Goal: Transaction & Acquisition: Purchase product/service

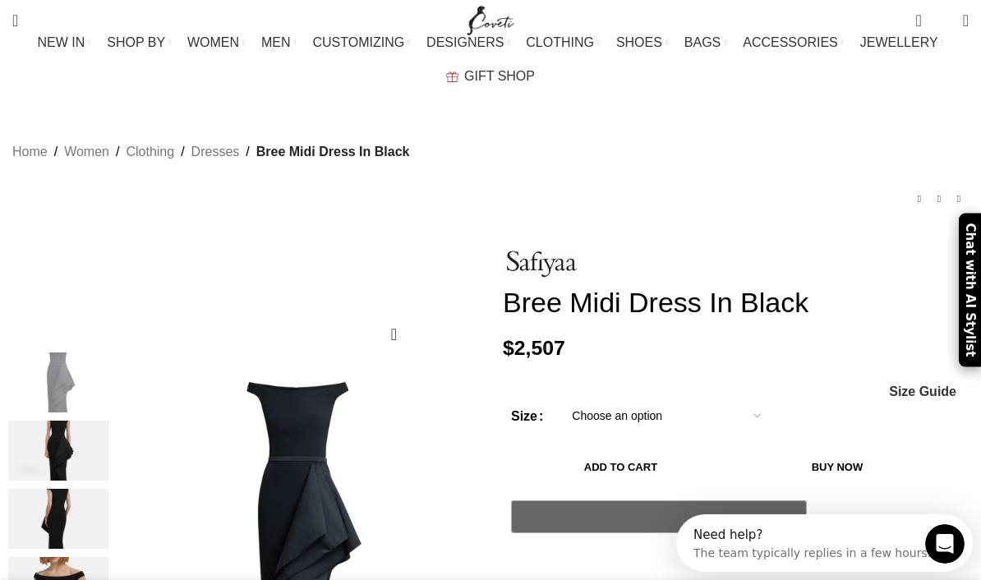
scroll to position [0, 168]
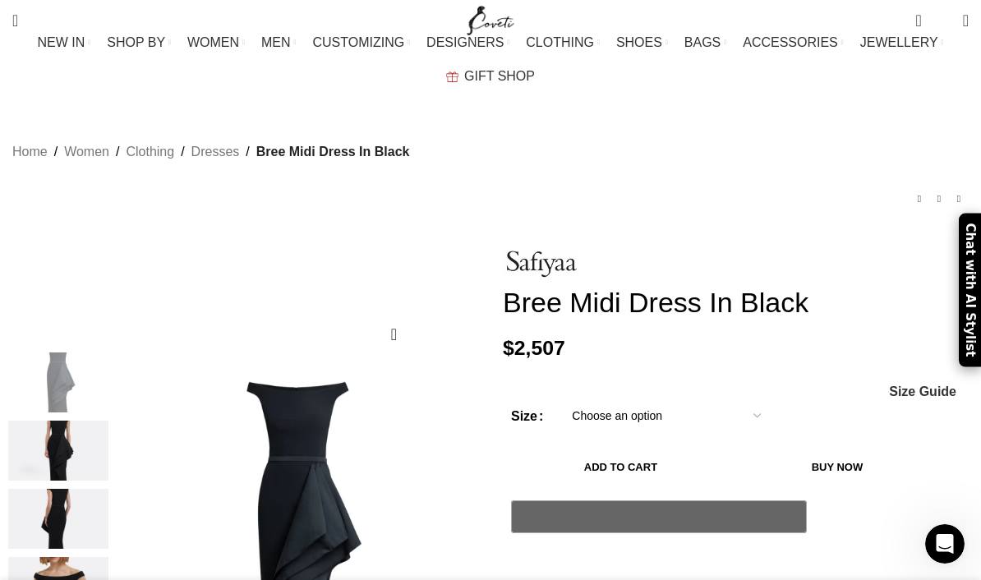
click at [52, 220] on link "Dresses" at bounding box center [162, 224] width 221 height 28
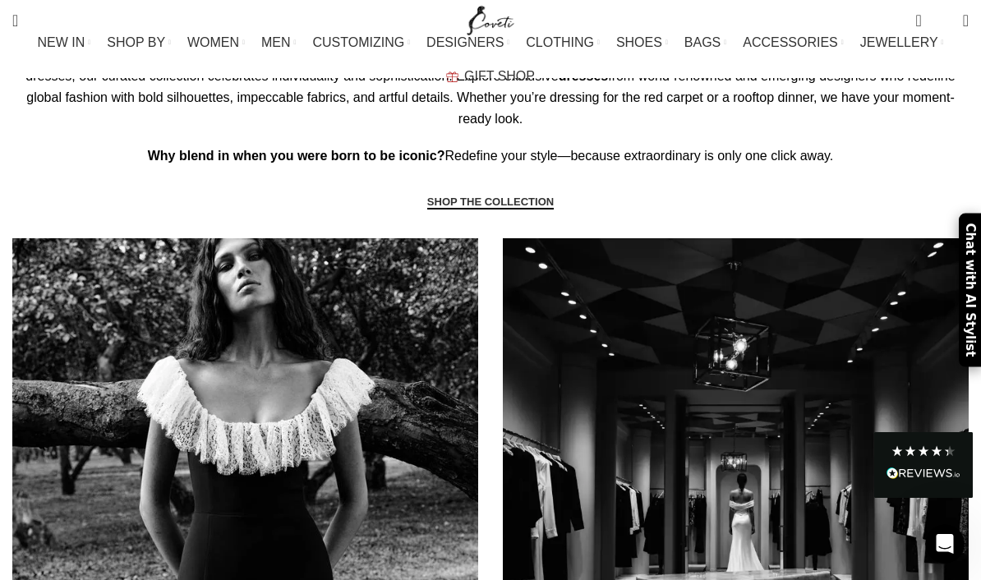
scroll to position [1165, 0]
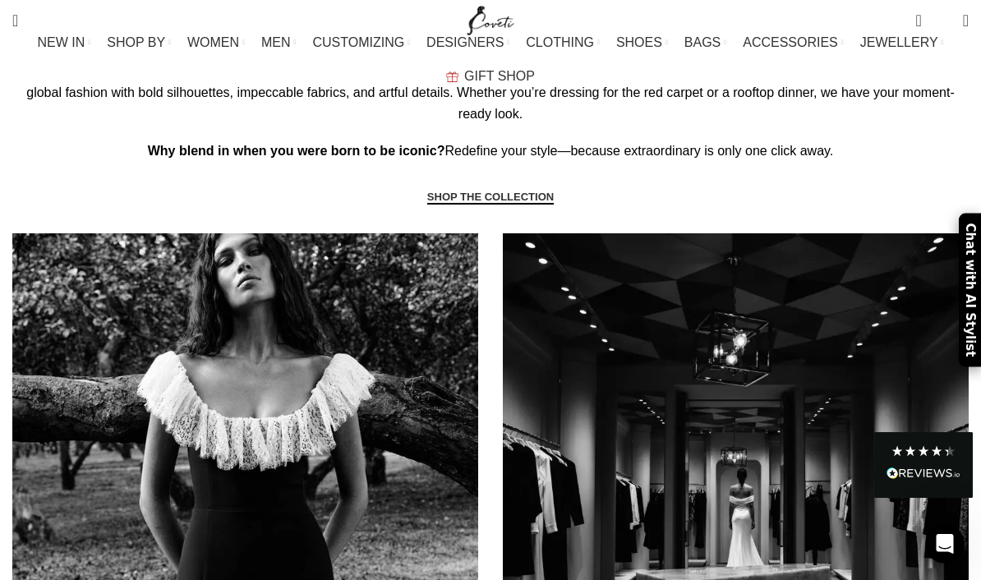
click at [513, 205] on link "SHOP THE COLLECTION" at bounding box center [490, 198] width 127 height 15
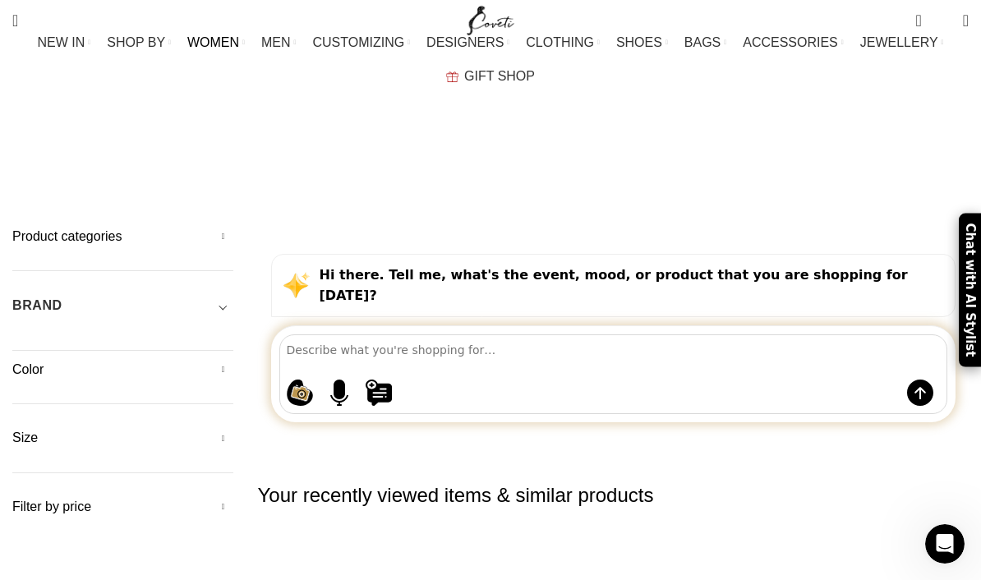
scroll to position [9, 0]
click at [186, 228] on h5 "Product categories" at bounding box center [122, 237] width 221 height 18
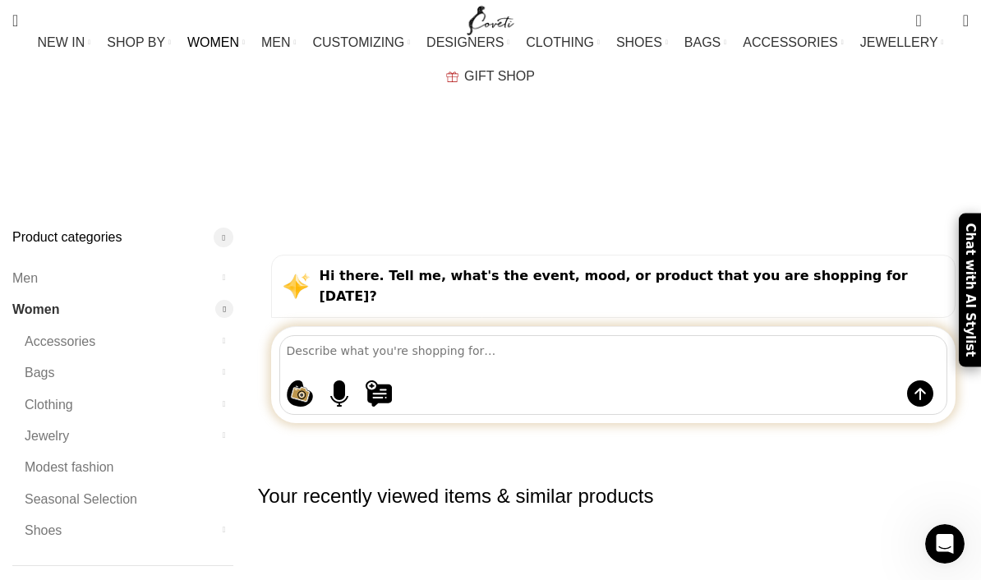
click at [223, 395] on div at bounding box center [224, 404] width 18 height 18
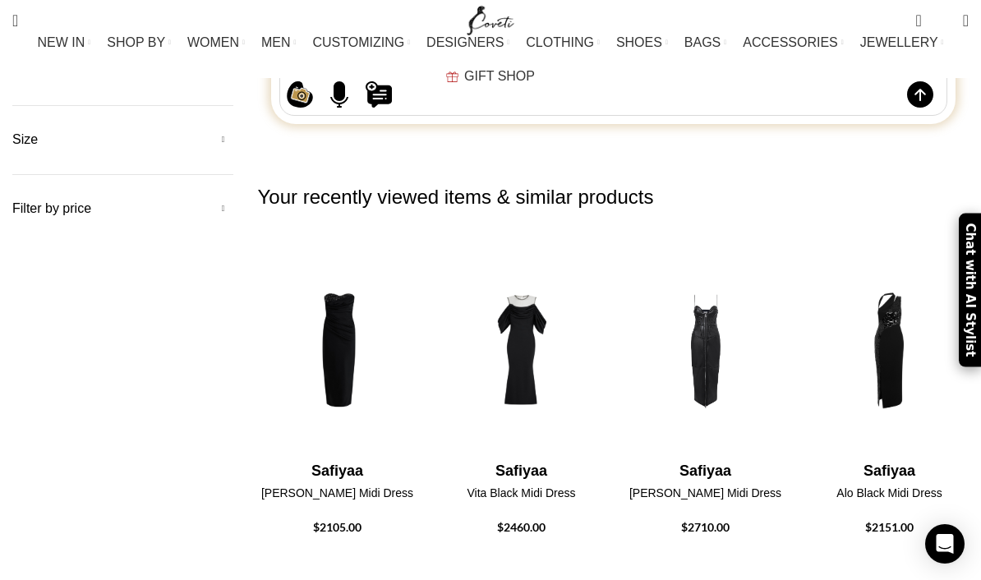
scroll to position [415, 0]
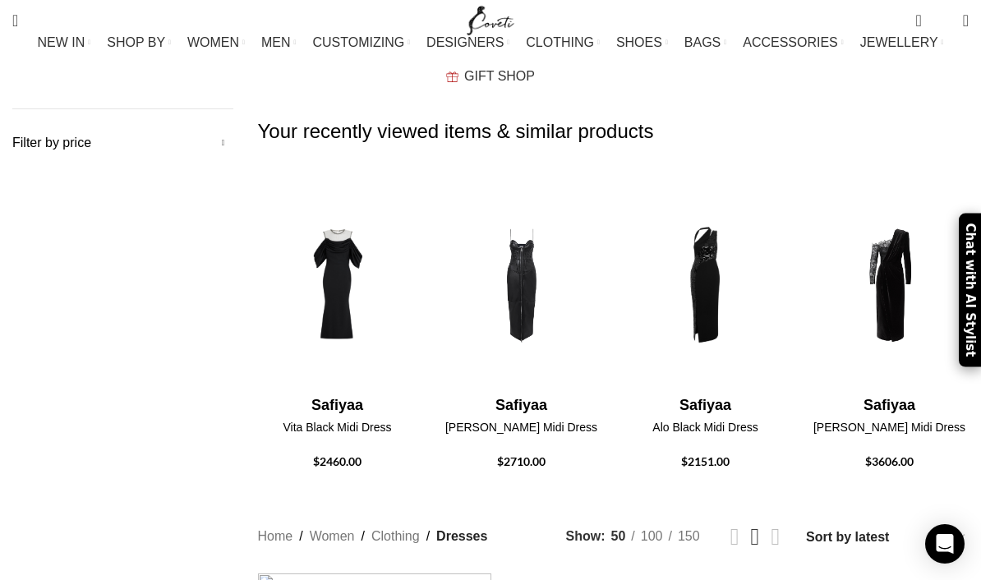
click at [886, 525] on select "Sort by popularity Sort by average rating Sort by latest Sort by price: low to …" at bounding box center [886, 537] width 164 height 24
select select "price"
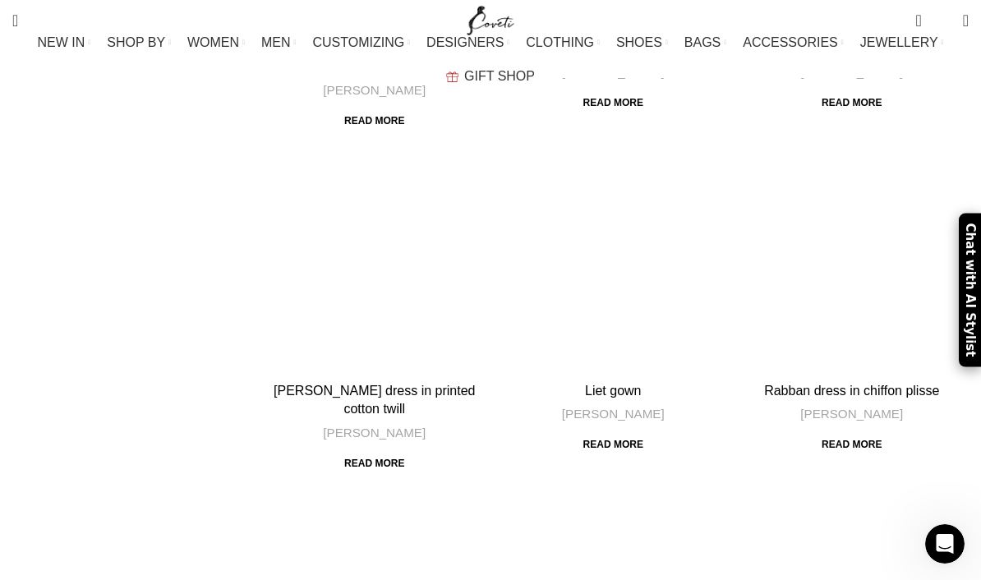
scroll to position [1225, 0]
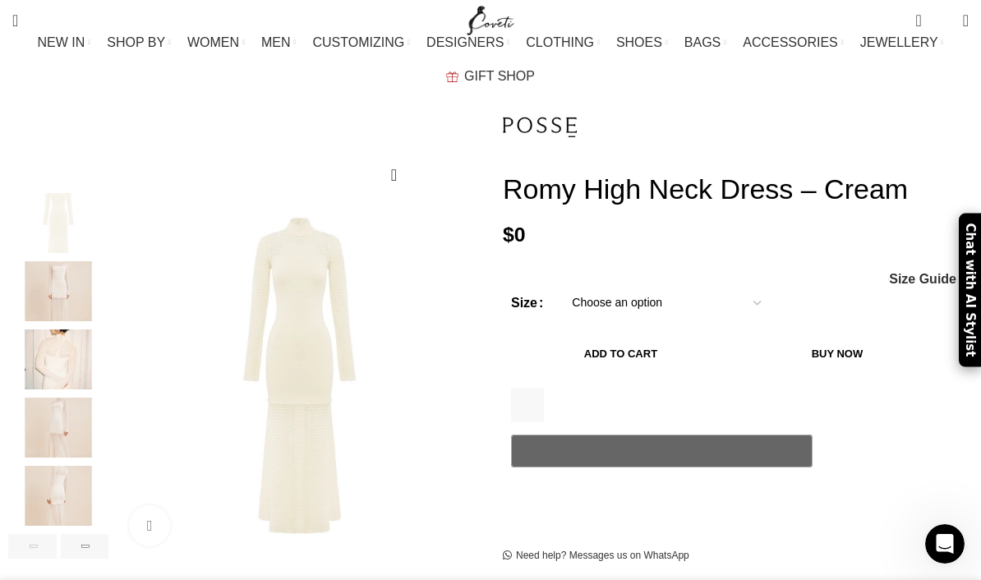
scroll to position [0, 168]
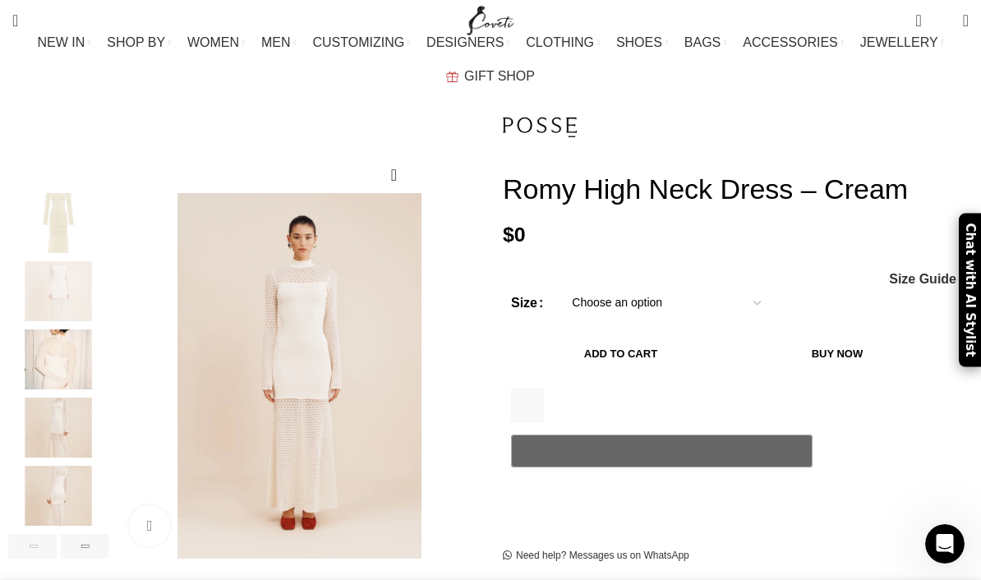
click at [51, 272] on img "2 / 6" at bounding box center [58, 291] width 100 height 60
click at [37, 333] on img "3 / 6" at bounding box center [58, 359] width 100 height 60
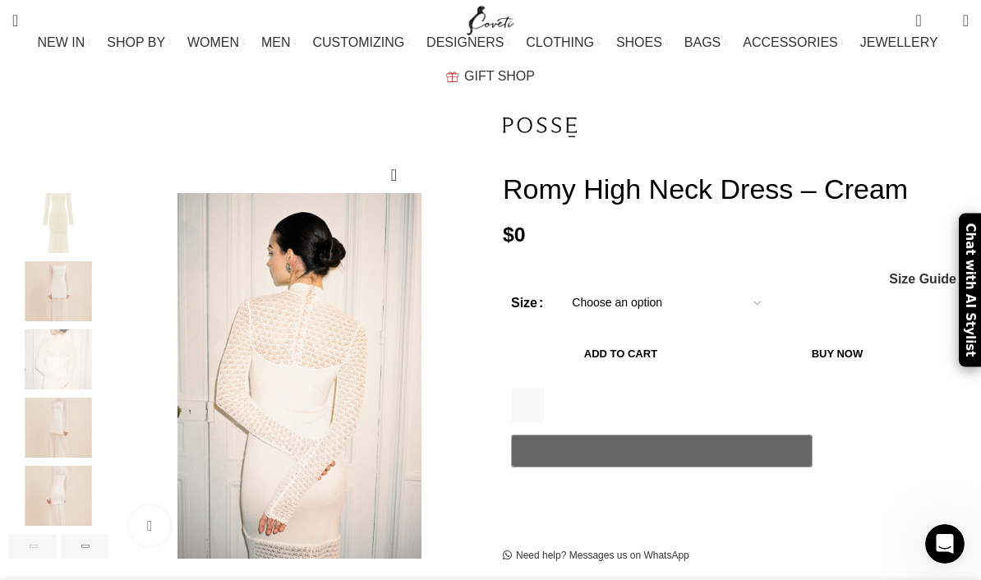
click at [41, 398] on img "4 / 6" at bounding box center [58, 428] width 100 height 60
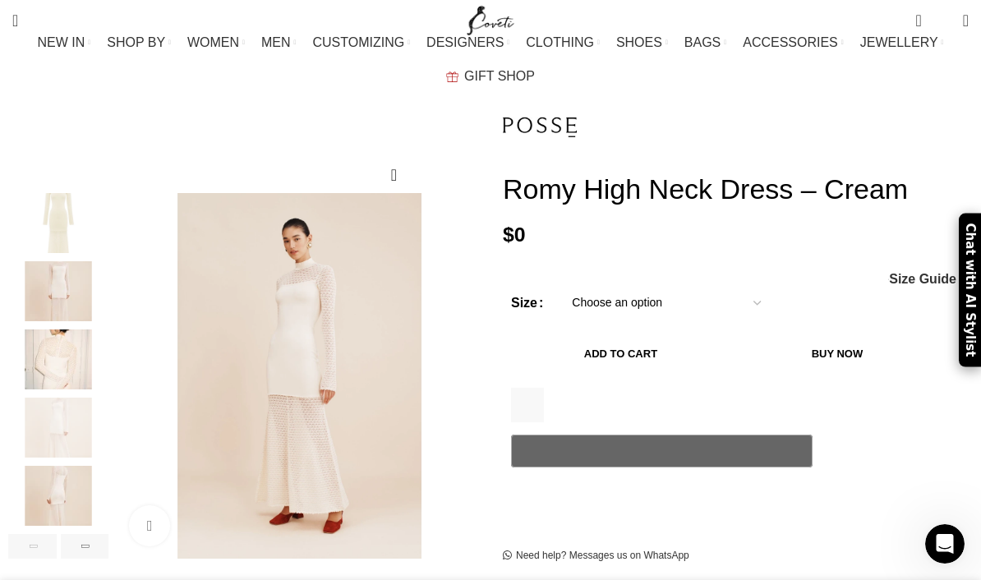
click at [47, 435] on img "4 / 6" at bounding box center [58, 428] width 100 height 60
click at [40, 398] on img "4 / 6" at bounding box center [58, 428] width 100 height 60
click at [42, 435] on img "4 / 6" at bounding box center [58, 428] width 100 height 60
click at [44, 437] on div "4 / 6" at bounding box center [58, 432] width 100 height 68
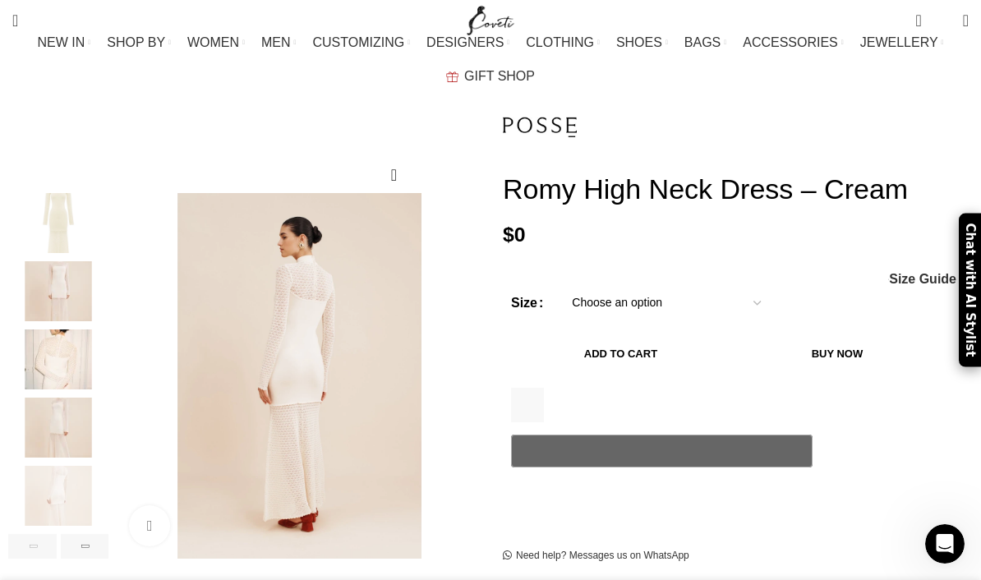
click at [48, 213] on img "1 / 6" at bounding box center [58, 223] width 100 height 60
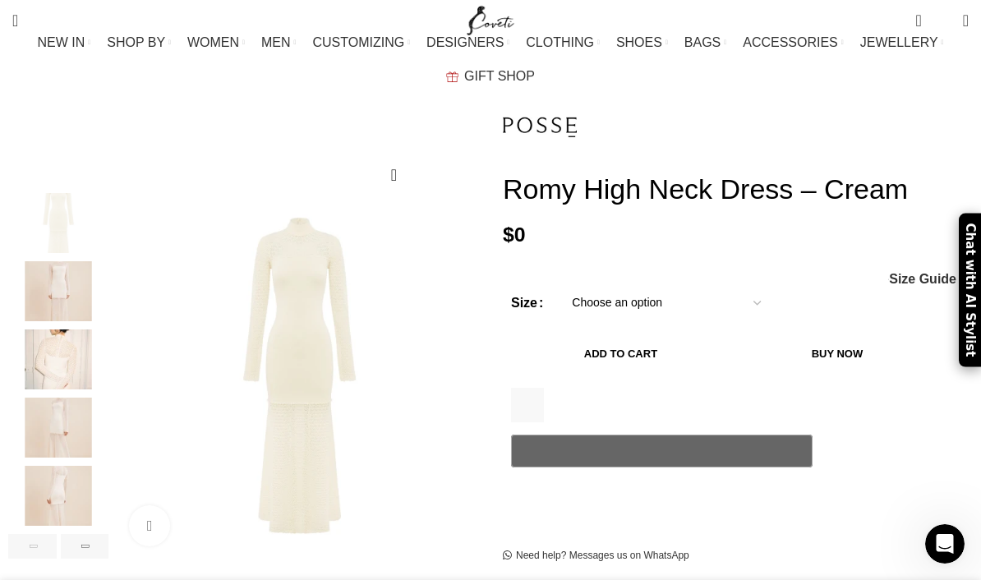
click at [51, 329] on img "3 / 6" at bounding box center [58, 359] width 100 height 60
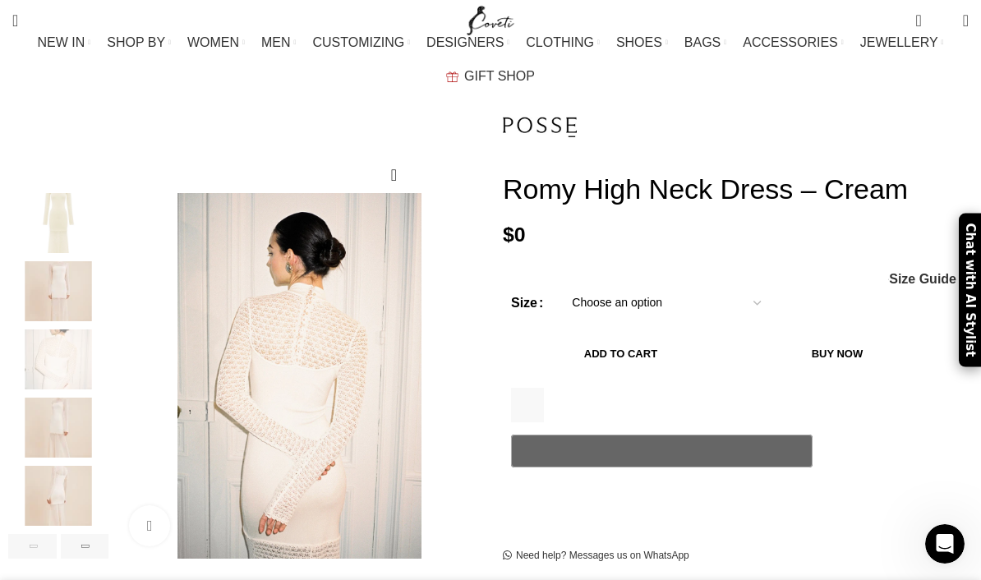
click at [53, 333] on img "3 / 6" at bounding box center [58, 359] width 100 height 60
click at [49, 398] on img "4 / 6" at bounding box center [58, 428] width 100 height 60
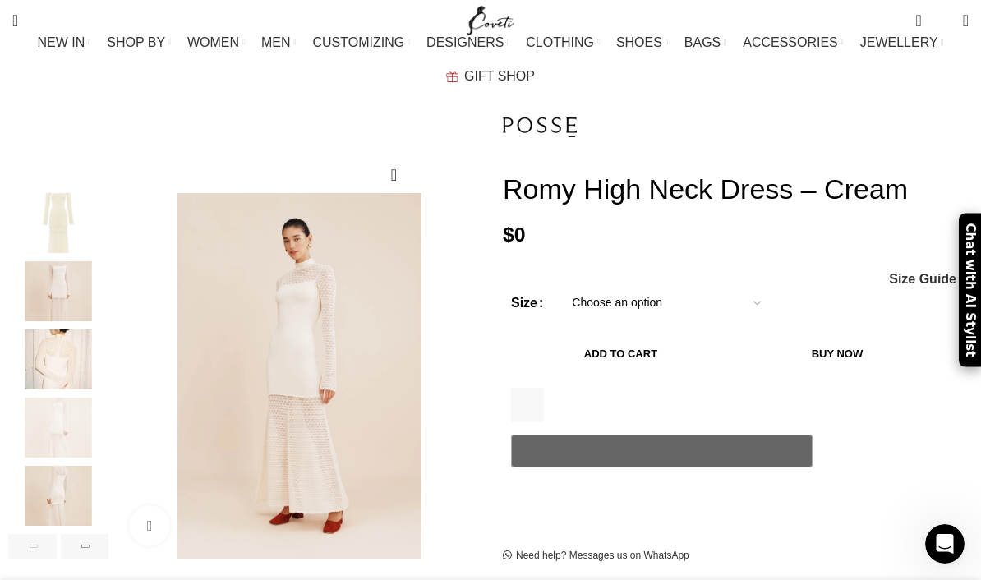
click at [52, 468] on img "5 / 6" at bounding box center [58, 496] width 100 height 60
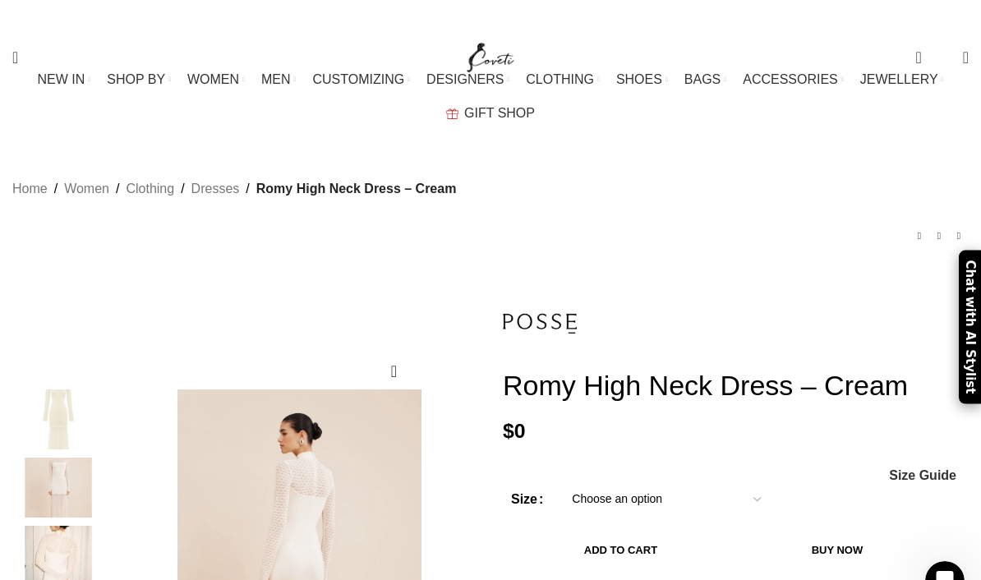
scroll to position [0, 334]
